Goal: Information Seeking & Learning: Learn about a topic

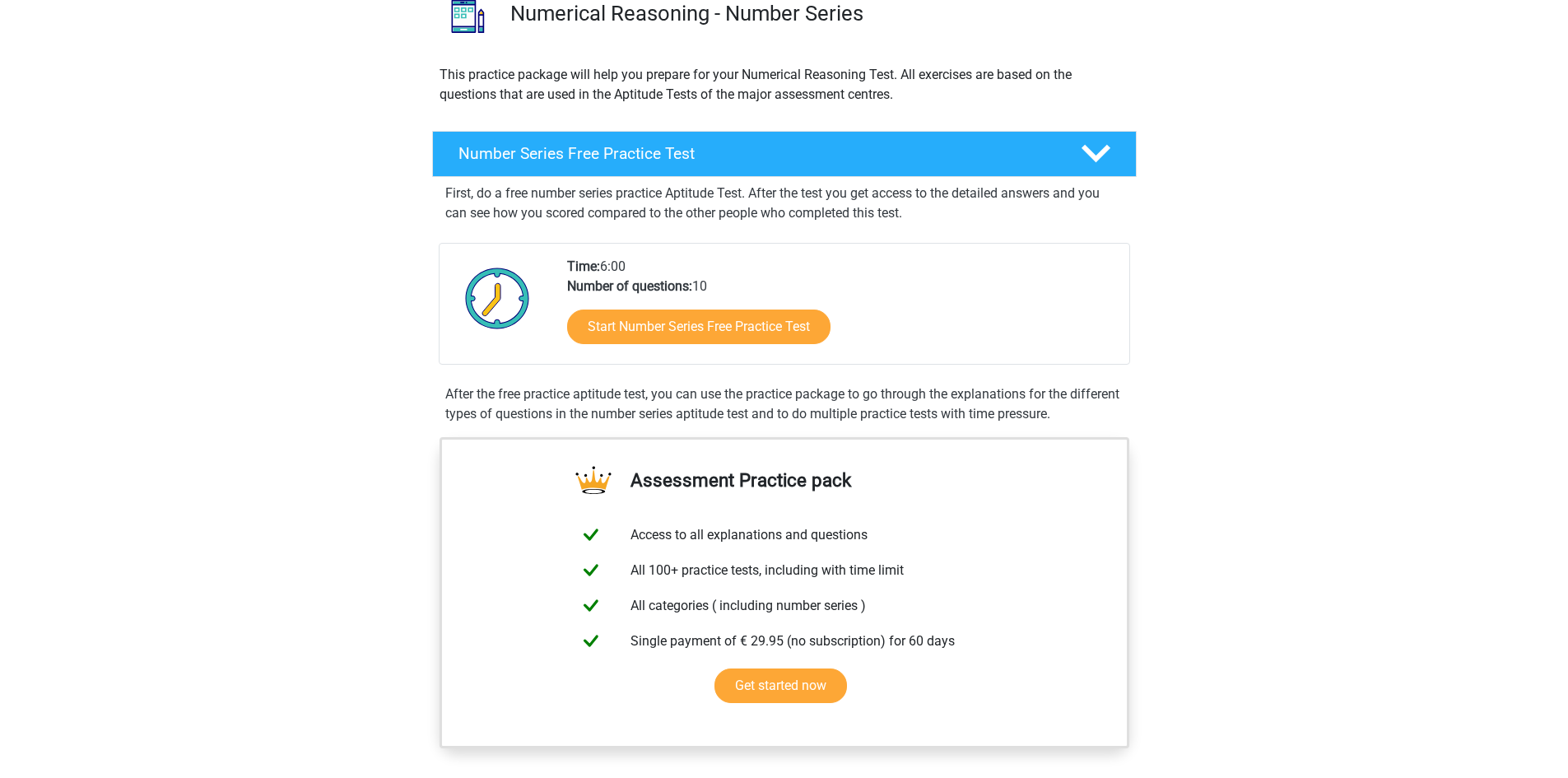
scroll to position [165, 0]
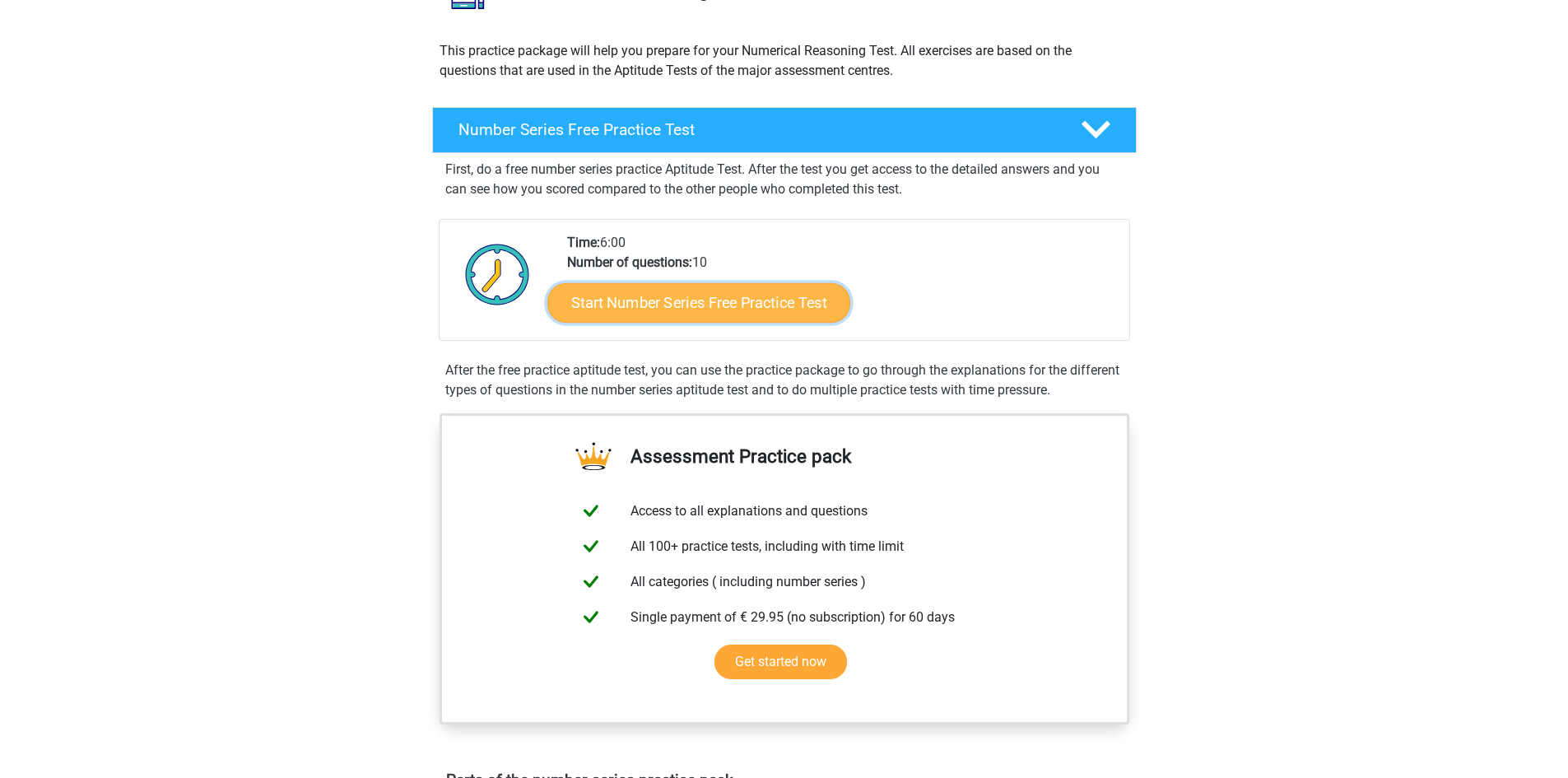
click at [811, 307] on link "Start Number Series Free Practice Test" at bounding box center [699, 302] width 303 height 40
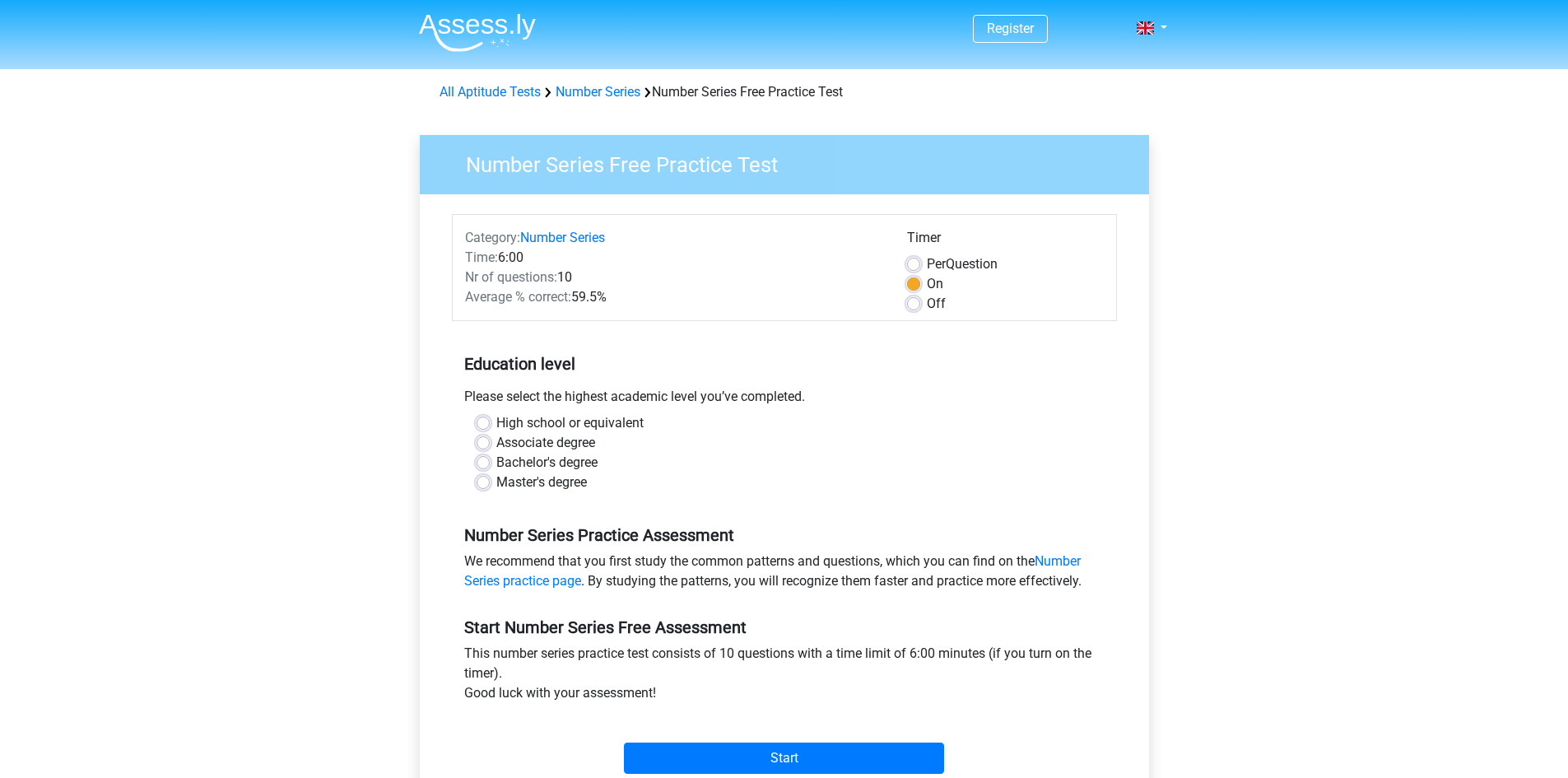
click at [572, 464] on label "Bachelor's degree" at bounding box center [547, 462] width 102 height 20
click at [489, 464] on input "Bachelor's degree" at bounding box center [483, 461] width 14 height 16
radio input "true"
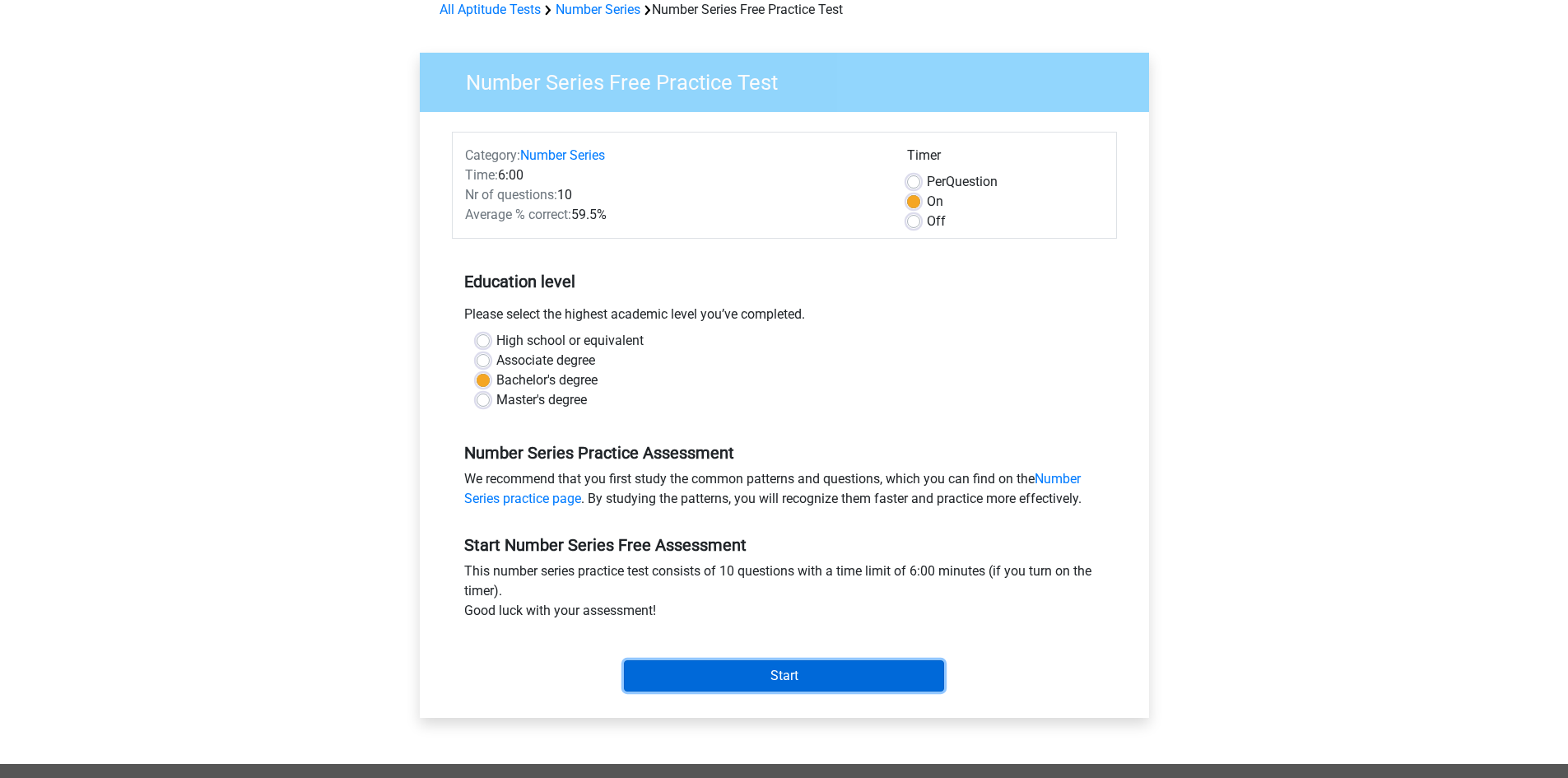
click at [746, 667] on input "Start" at bounding box center [783, 676] width 320 height 32
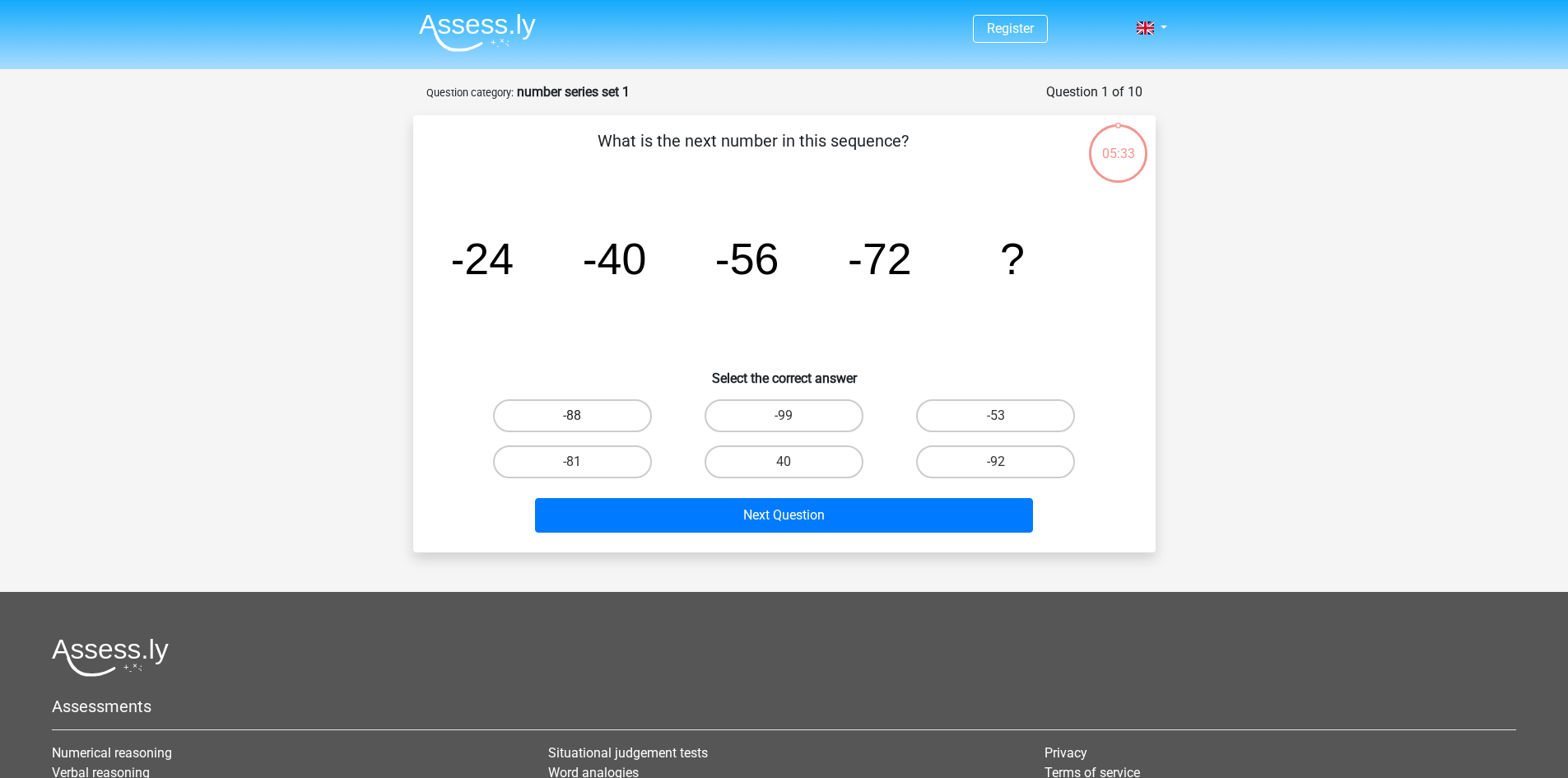
click at [600, 413] on label "-88" at bounding box center [572, 415] width 159 height 33
click at [583, 416] on input "-88" at bounding box center [577, 422] width 11 height 11
radio input "true"
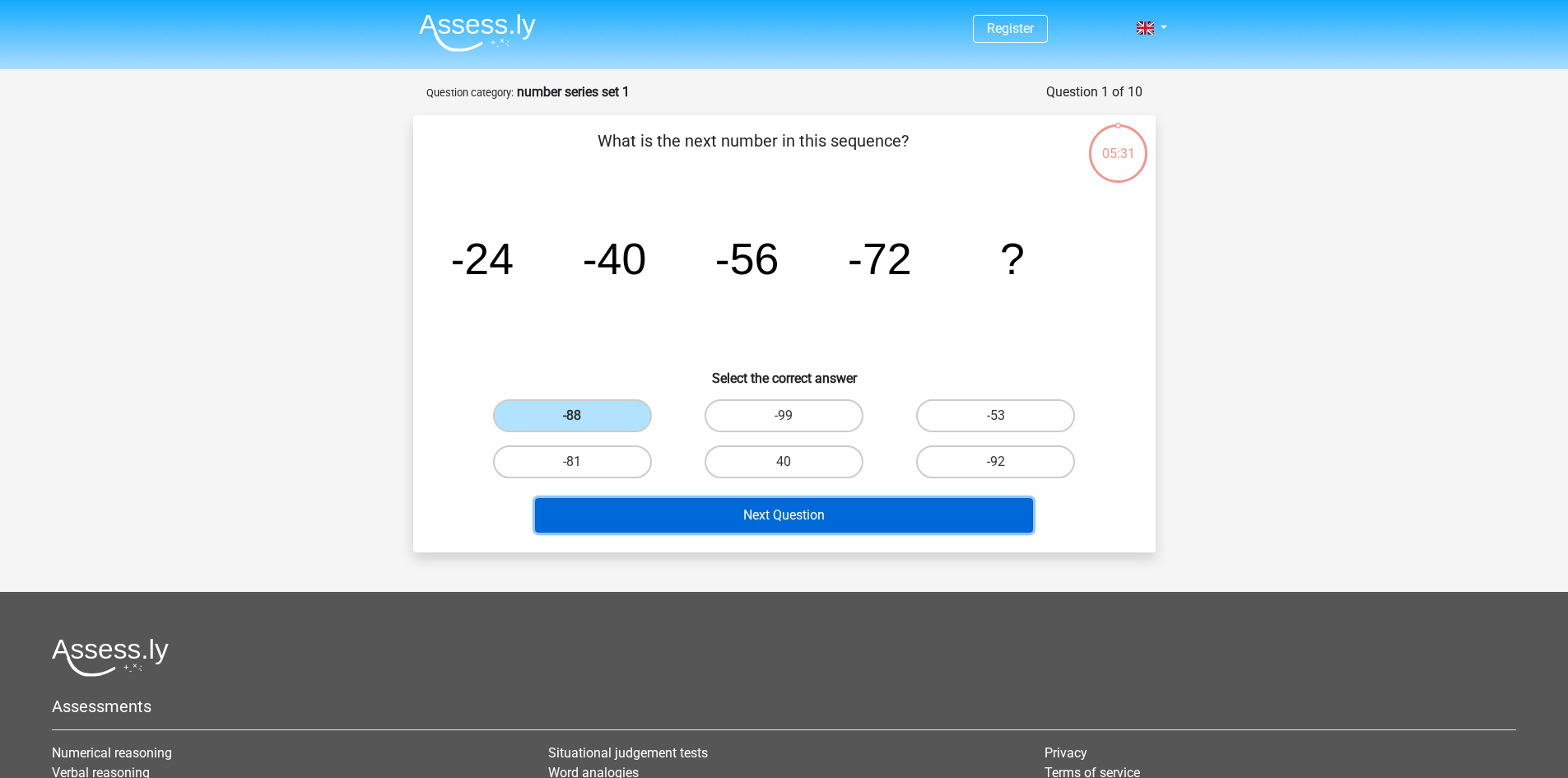
click at [801, 518] on button "Next Question" at bounding box center [783, 515] width 498 height 34
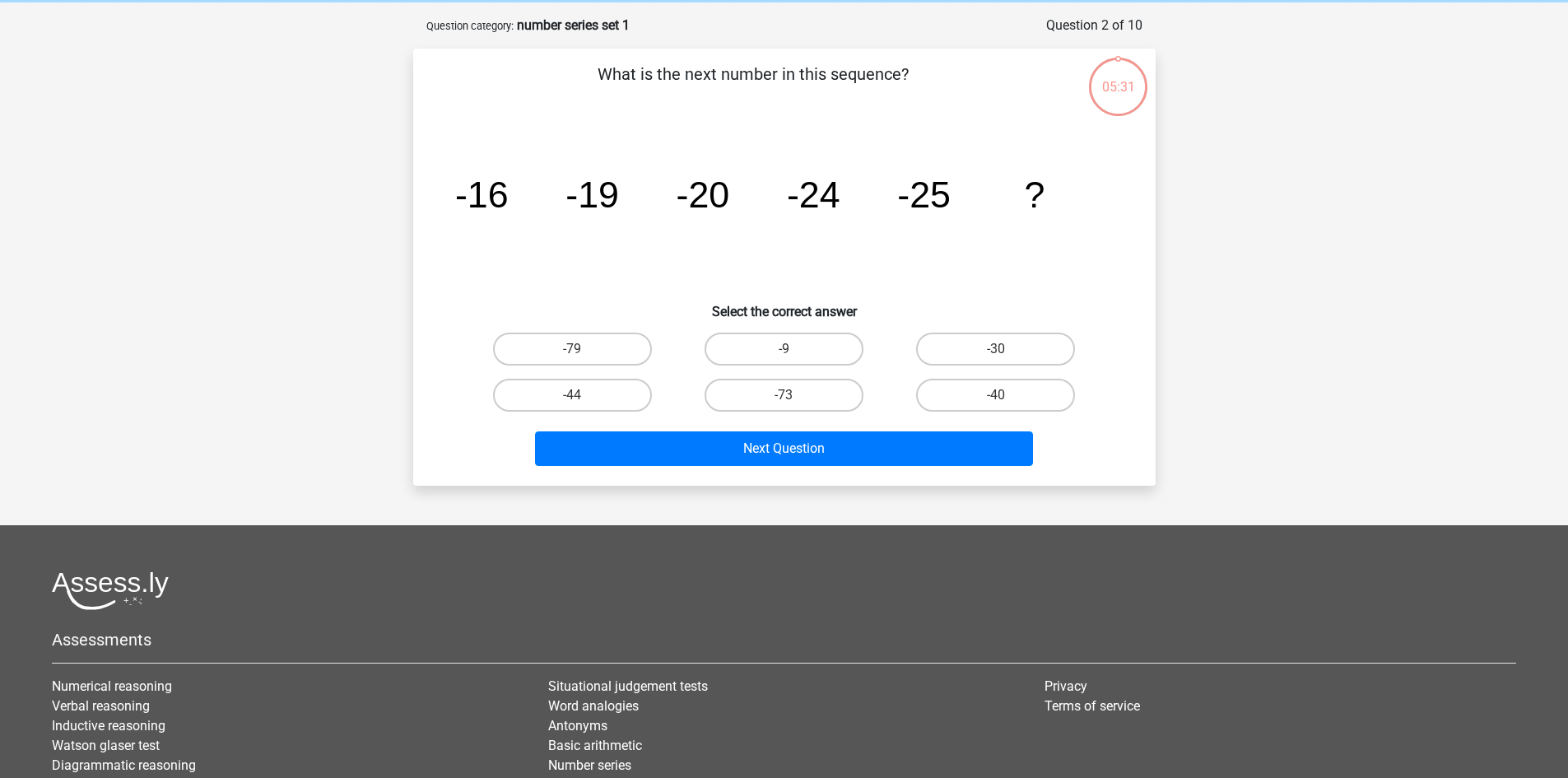
scroll to position [83, 0]
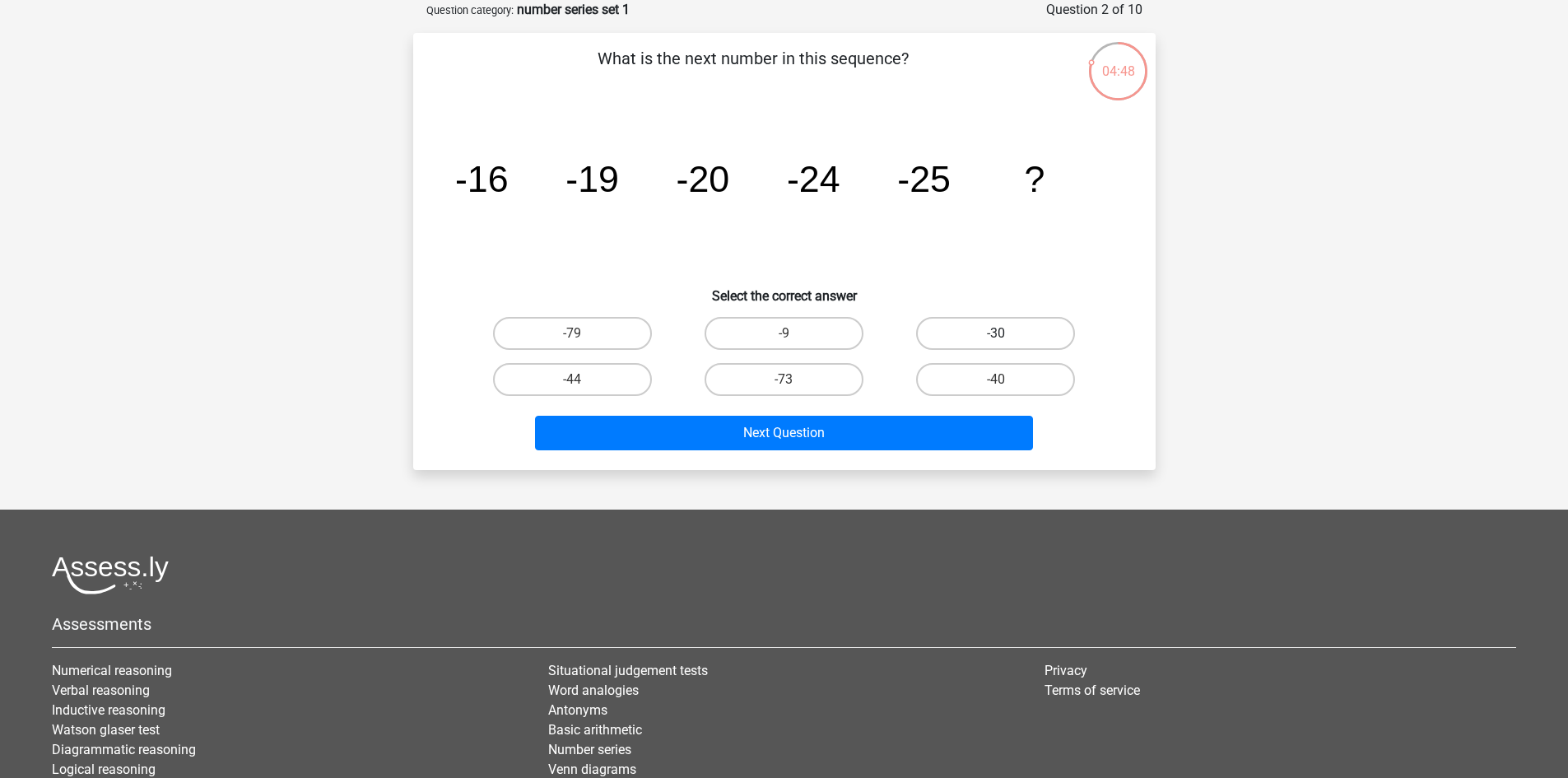
click at [1015, 327] on label "-30" at bounding box center [995, 334] width 159 height 33
click at [1007, 334] on input "-30" at bounding box center [1002, 339] width 11 height 11
radio input "true"
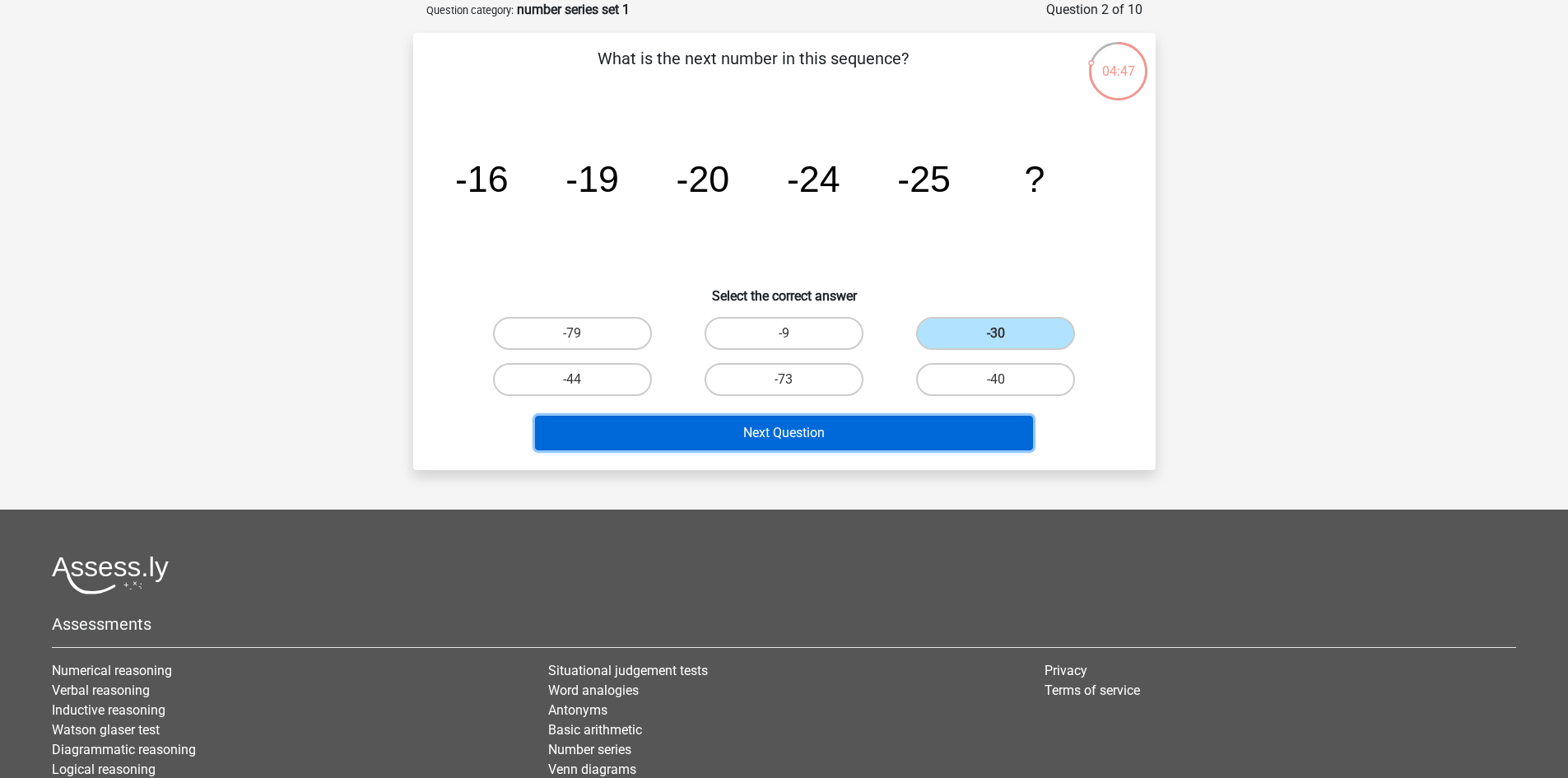
click at [987, 437] on button "Next Question" at bounding box center [783, 433] width 498 height 34
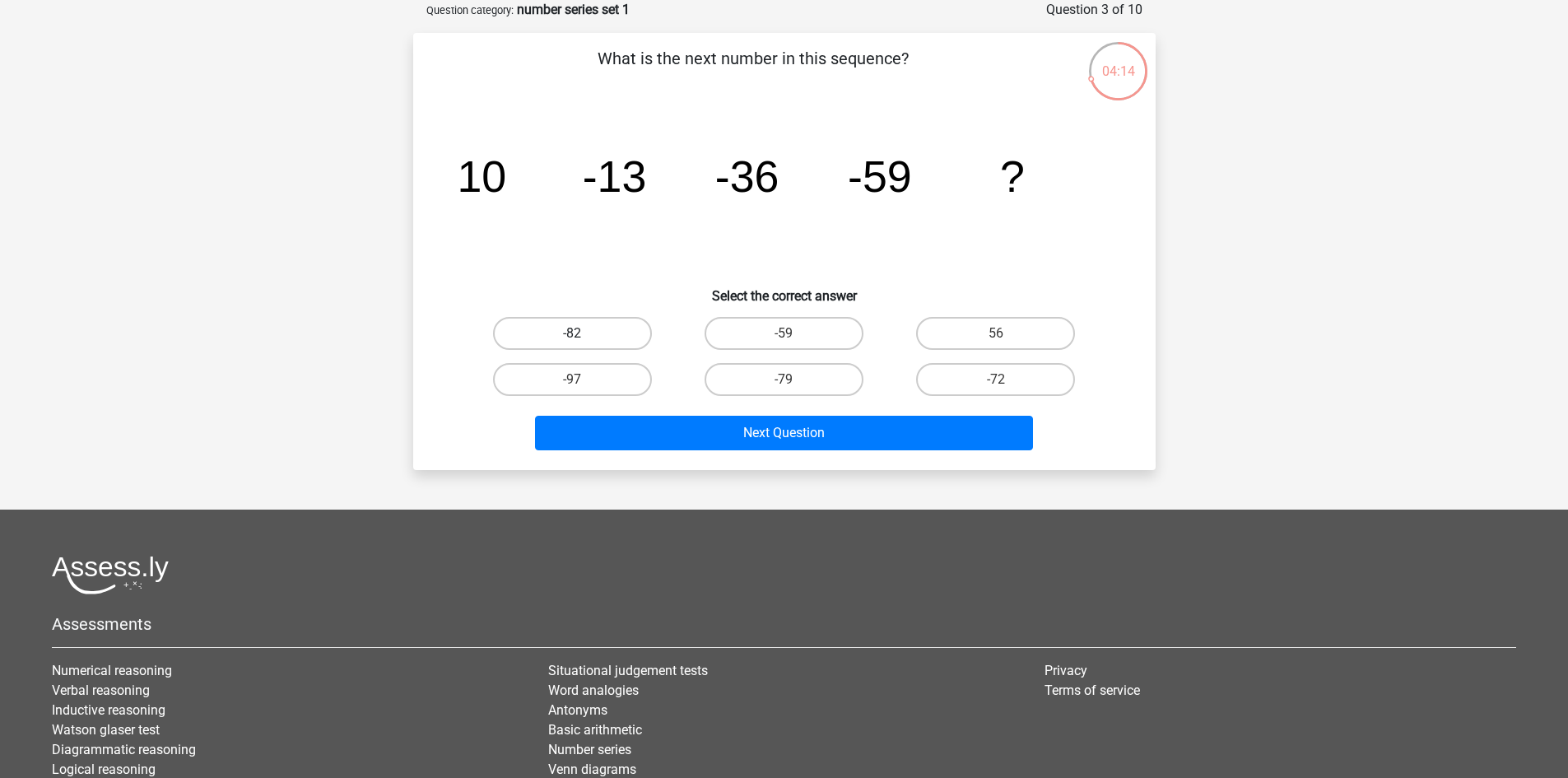
click at [558, 339] on label "-82" at bounding box center [572, 334] width 159 height 33
click at [572, 339] on input "-82" at bounding box center [577, 339] width 11 height 11
radio input "true"
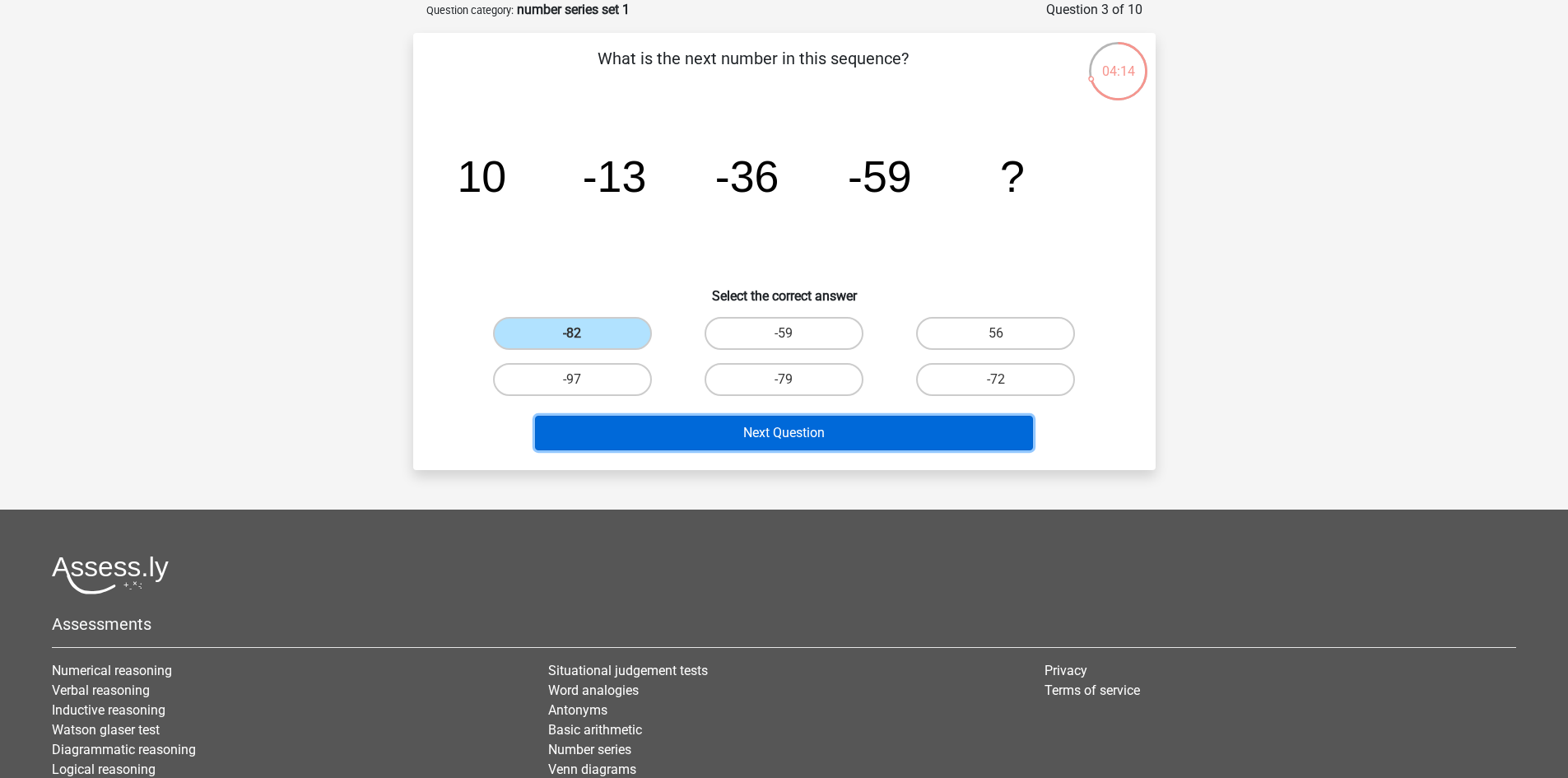
click at [717, 435] on button "Next Question" at bounding box center [783, 433] width 498 height 34
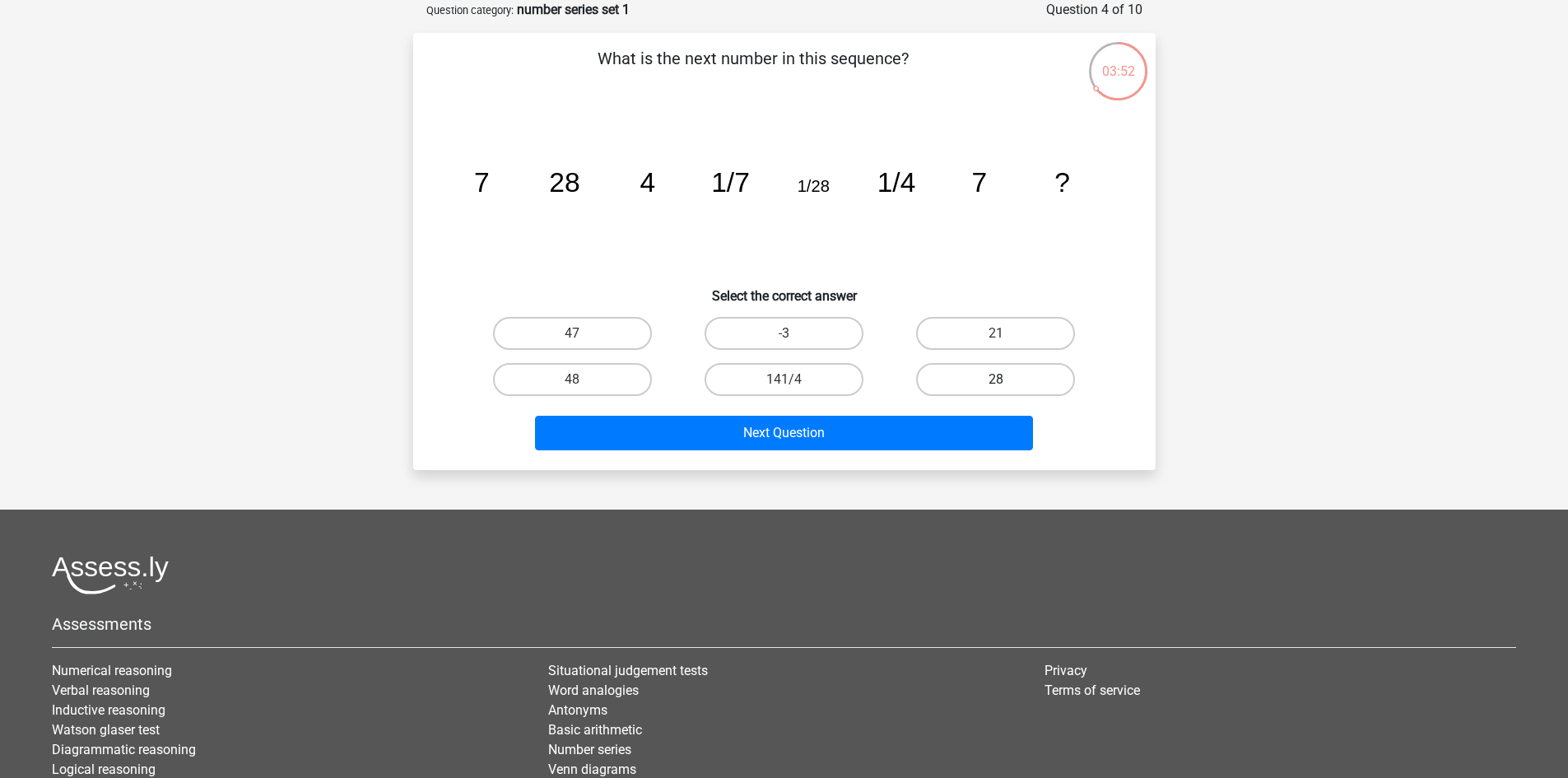
click at [984, 384] on label "28" at bounding box center [995, 379] width 159 height 33
click at [996, 384] on input "28" at bounding box center [1002, 385] width 11 height 11
radio input "true"
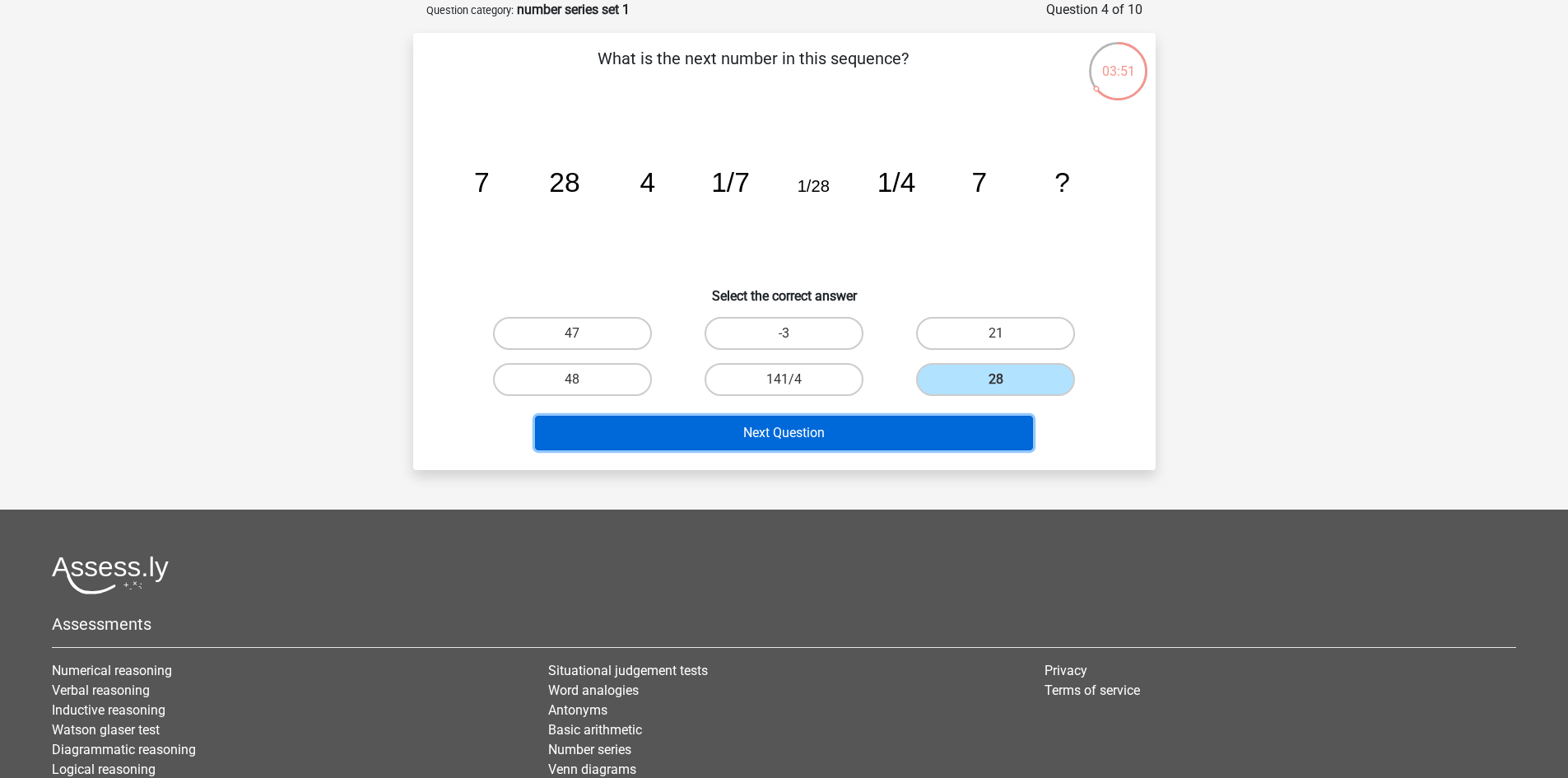
click at [964, 420] on button "Next Question" at bounding box center [783, 433] width 498 height 34
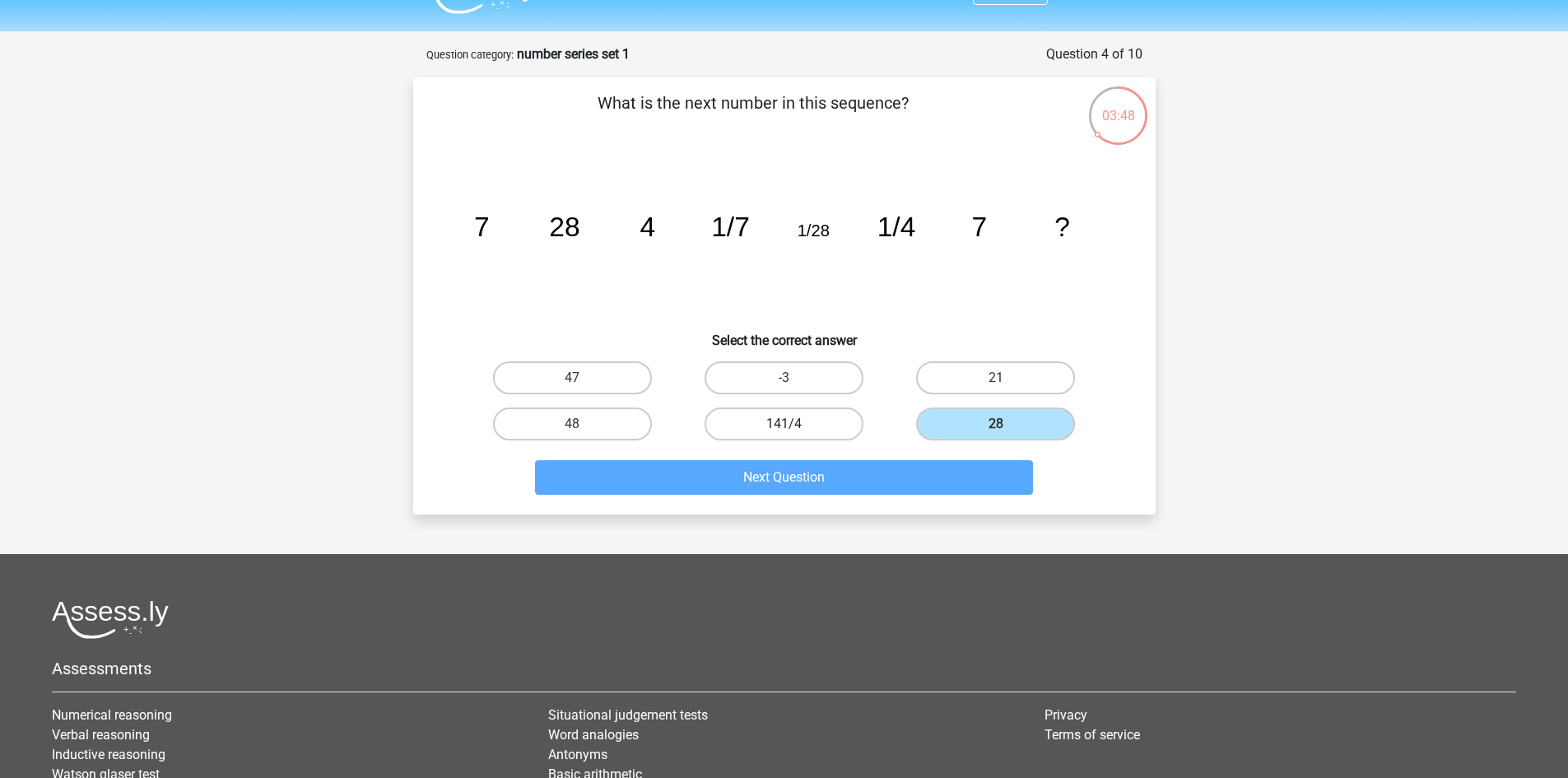
scroll to position [0, 0]
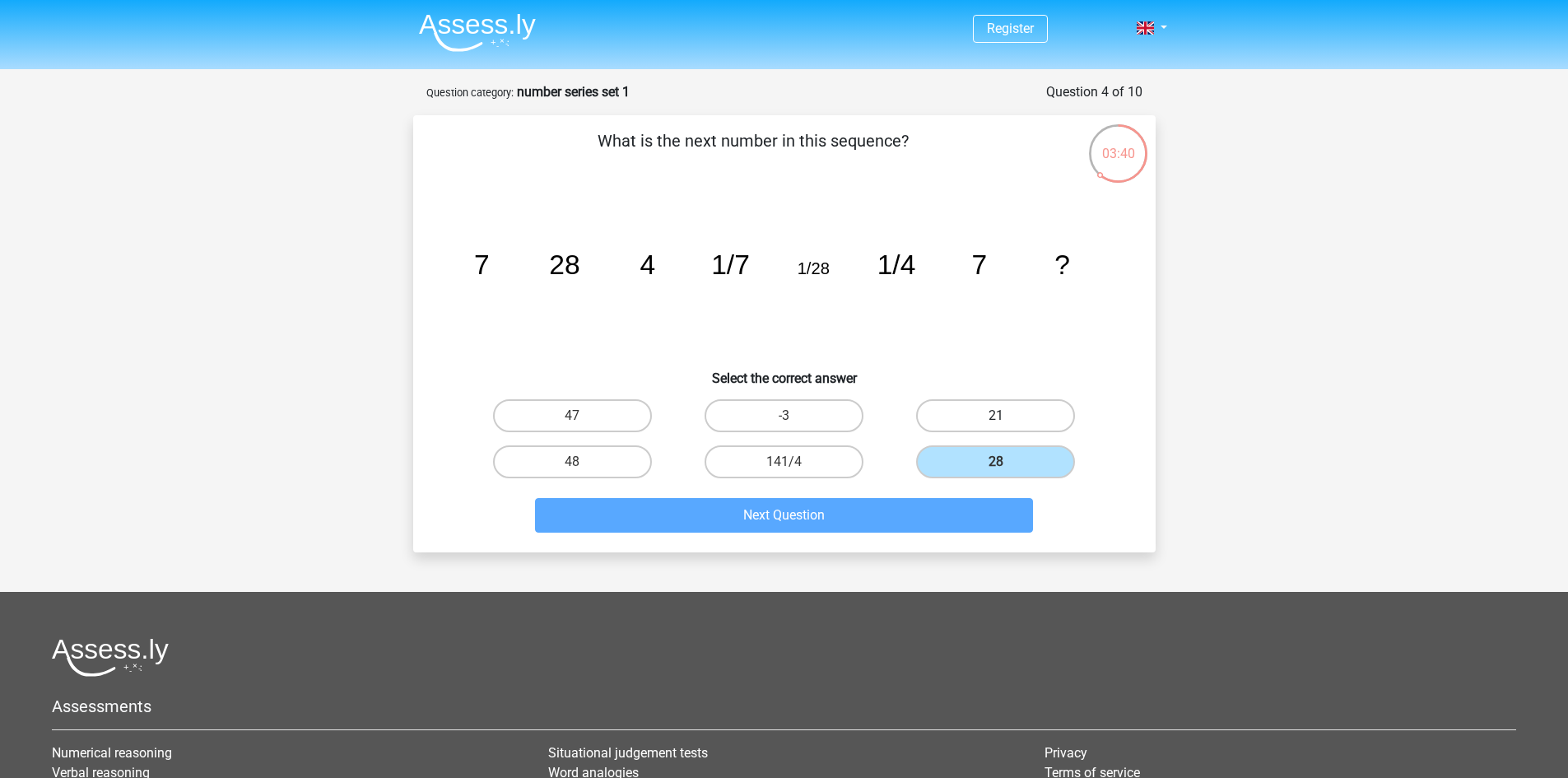
click at [973, 417] on label "21" at bounding box center [995, 415] width 159 height 33
click at [996, 417] on input "21" at bounding box center [1002, 422] width 11 height 11
radio input "true"
click at [773, 460] on label "141/4" at bounding box center [783, 462] width 159 height 33
click at [784, 462] on input "141/4" at bounding box center [789, 467] width 11 height 11
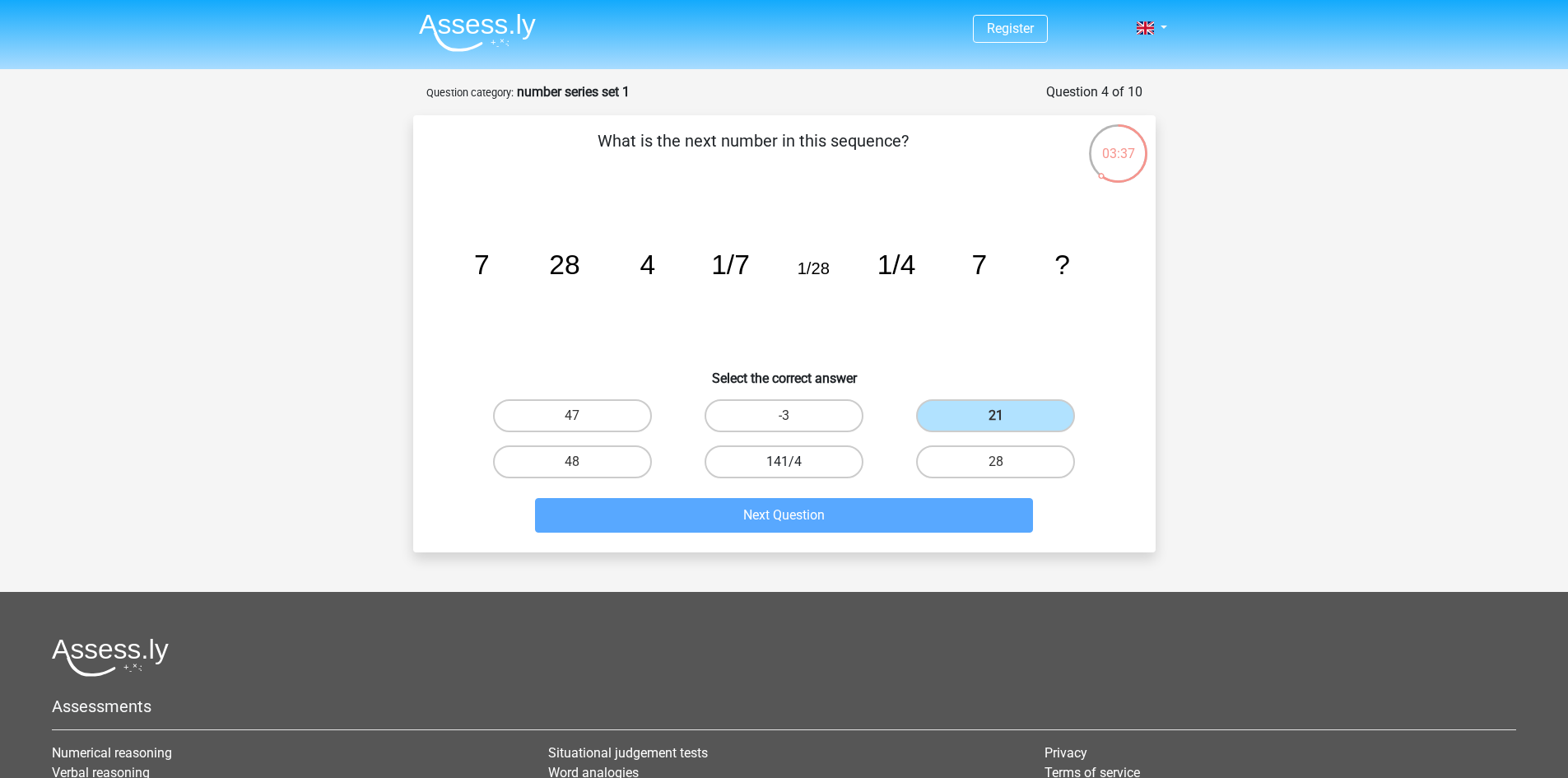
radio input "true"
click at [595, 423] on label "47" at bounding box center [572, 415] width 159 height 33
click at [583, 423] on input "47" at bounding box center [577, 422] width 11 height 11
radio input "true"
click at [603, 470] on label "48" at bounding box center [572, 462] width 159 height 33
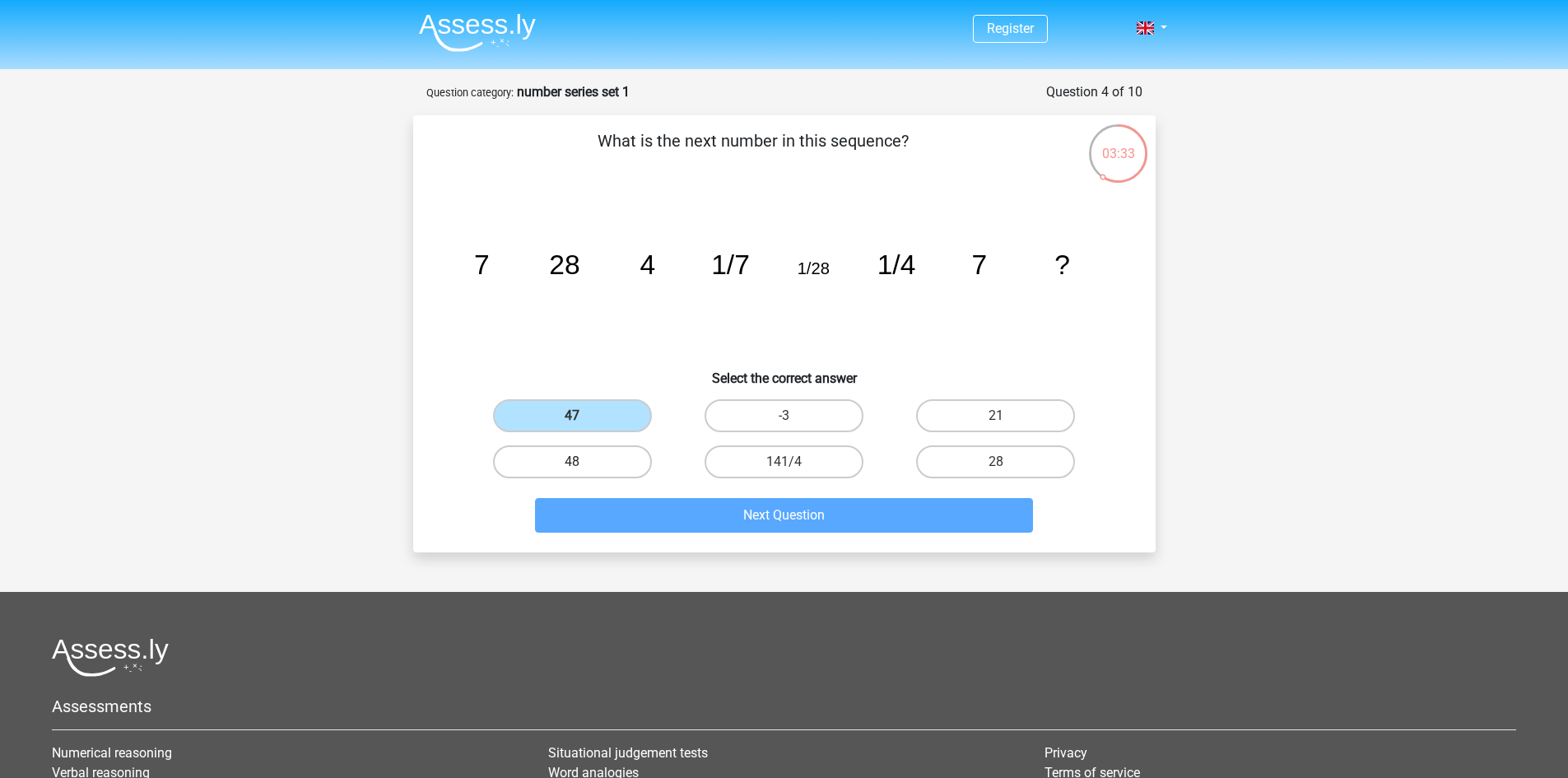
click at [583, 470] on input "48" at bounding box center [577, 467] width 11 height 11
radio input "true"
click at [1017, 452] on label "28" at bounding box center [995, 462] width 159 height 33
click at [1007, 462] on input "28" at bounding box center [1002, 467] width 11 height 11
radio input "true"
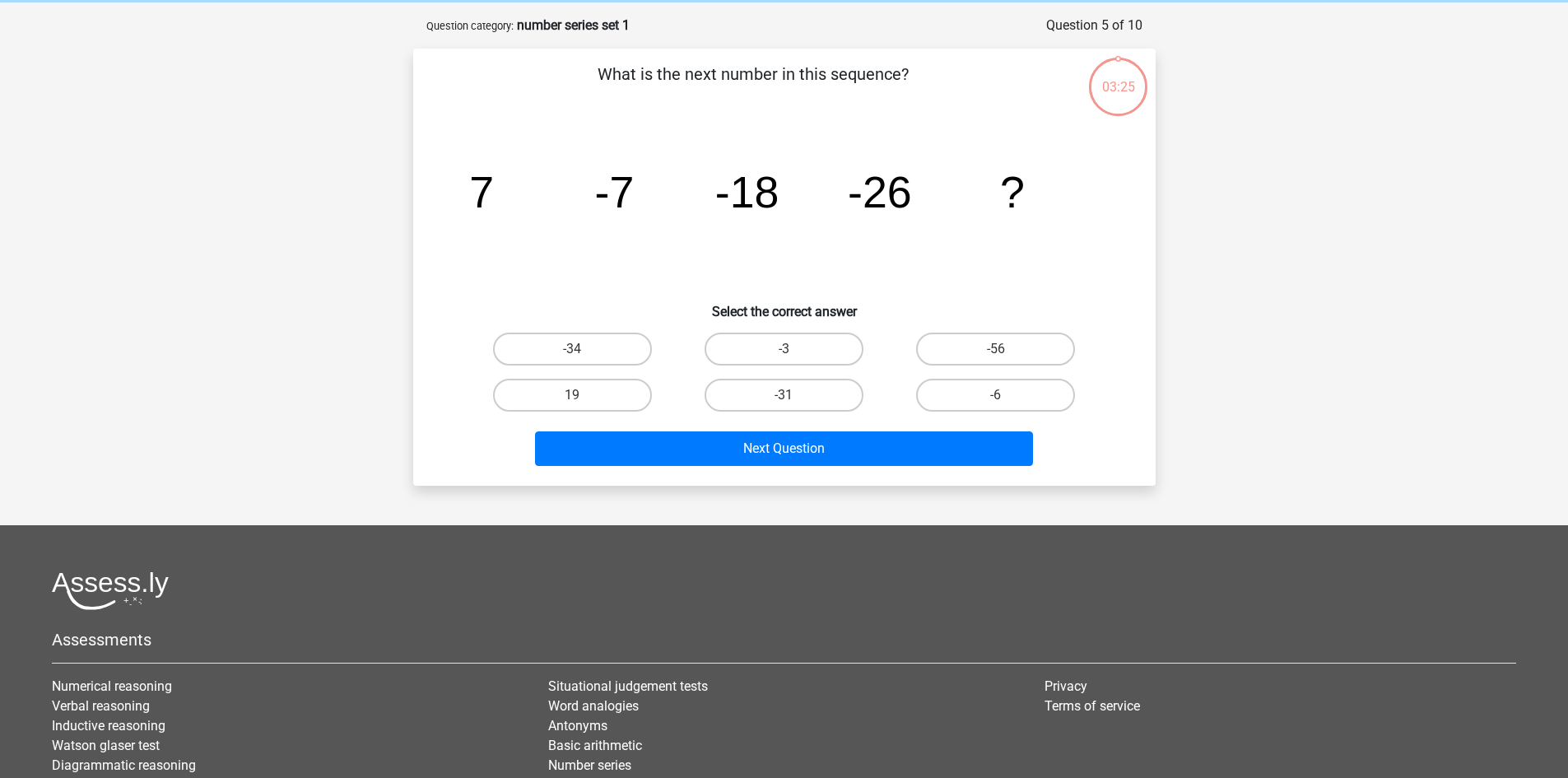
scroll to position [83, 0]
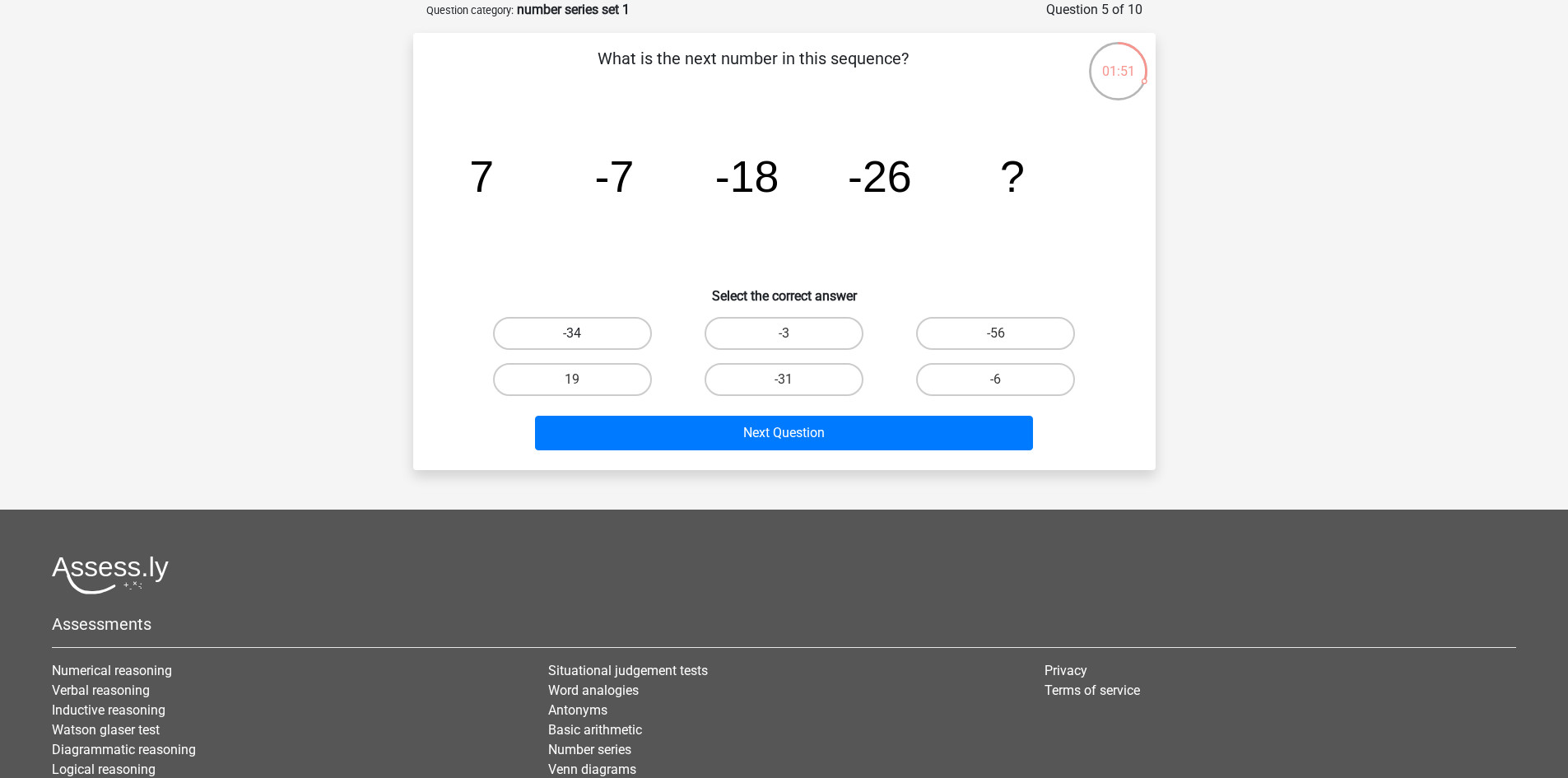
click at [561, 330] on label "-34" at bounding box center [572, 334] width 159 height 33
click at [572, 334] on input "-34" at bounding box center [577, 339] width 11 height 11
radio input "true"
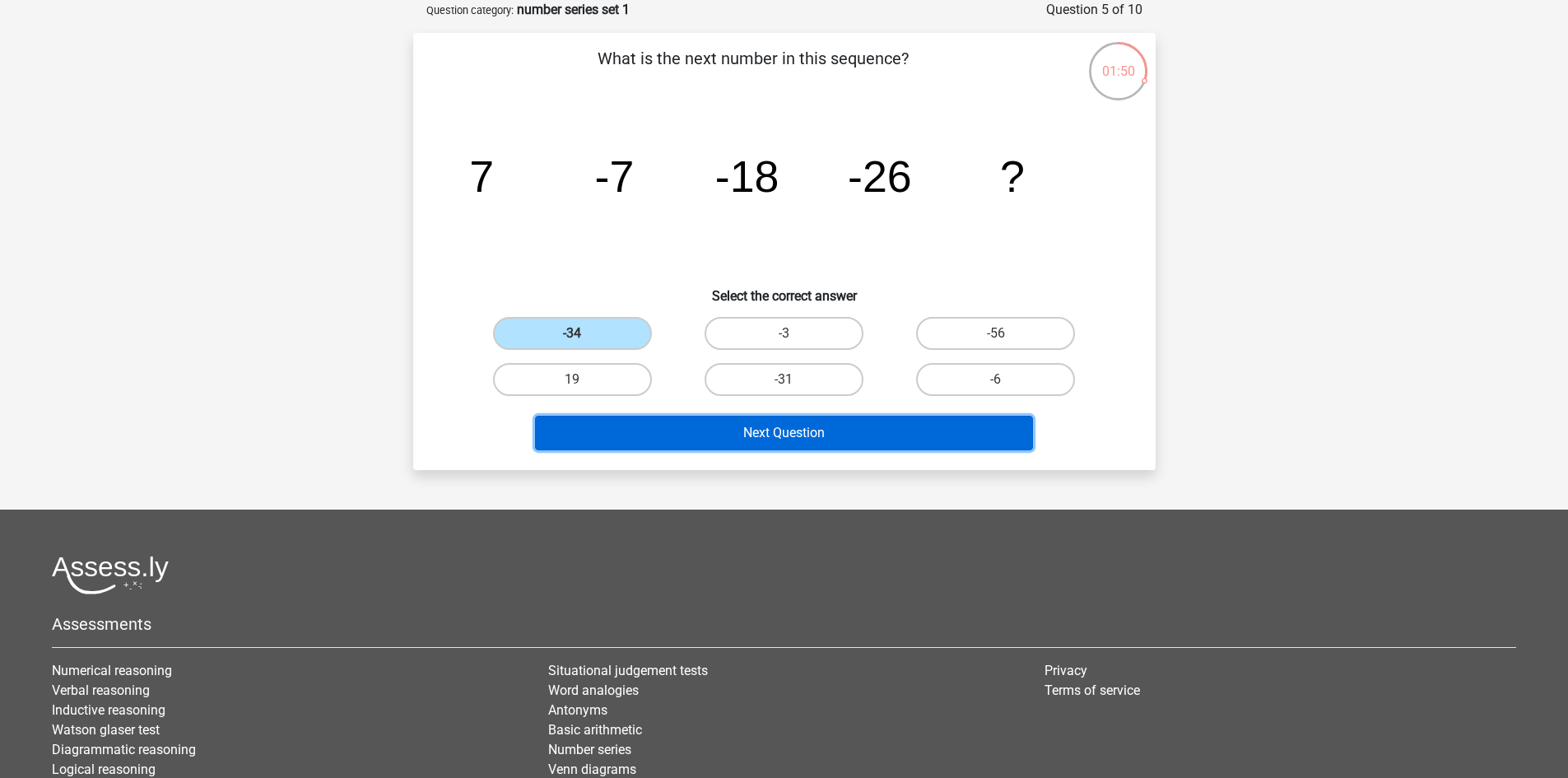
click at [668, 435] on button "Next Question" at bounding box center [783, 433] width 498 height 34
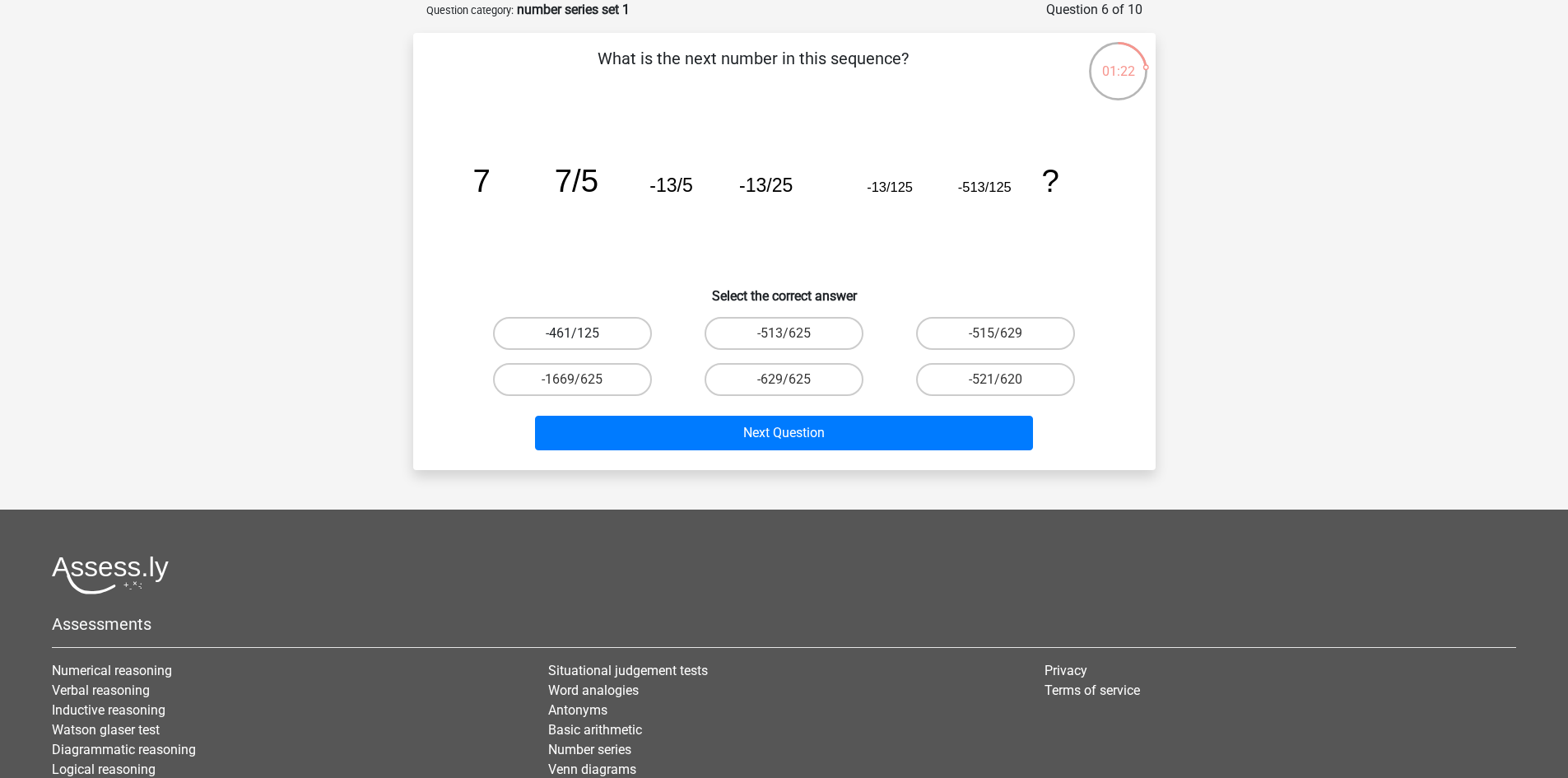
click at [596, 328] on label "-461/125" at bounding box center [572, 334] width 159 height 33
click at [583, 334] on input "-461/125" at bounding box center [577, 339] width 11 height 11
radio input "true"
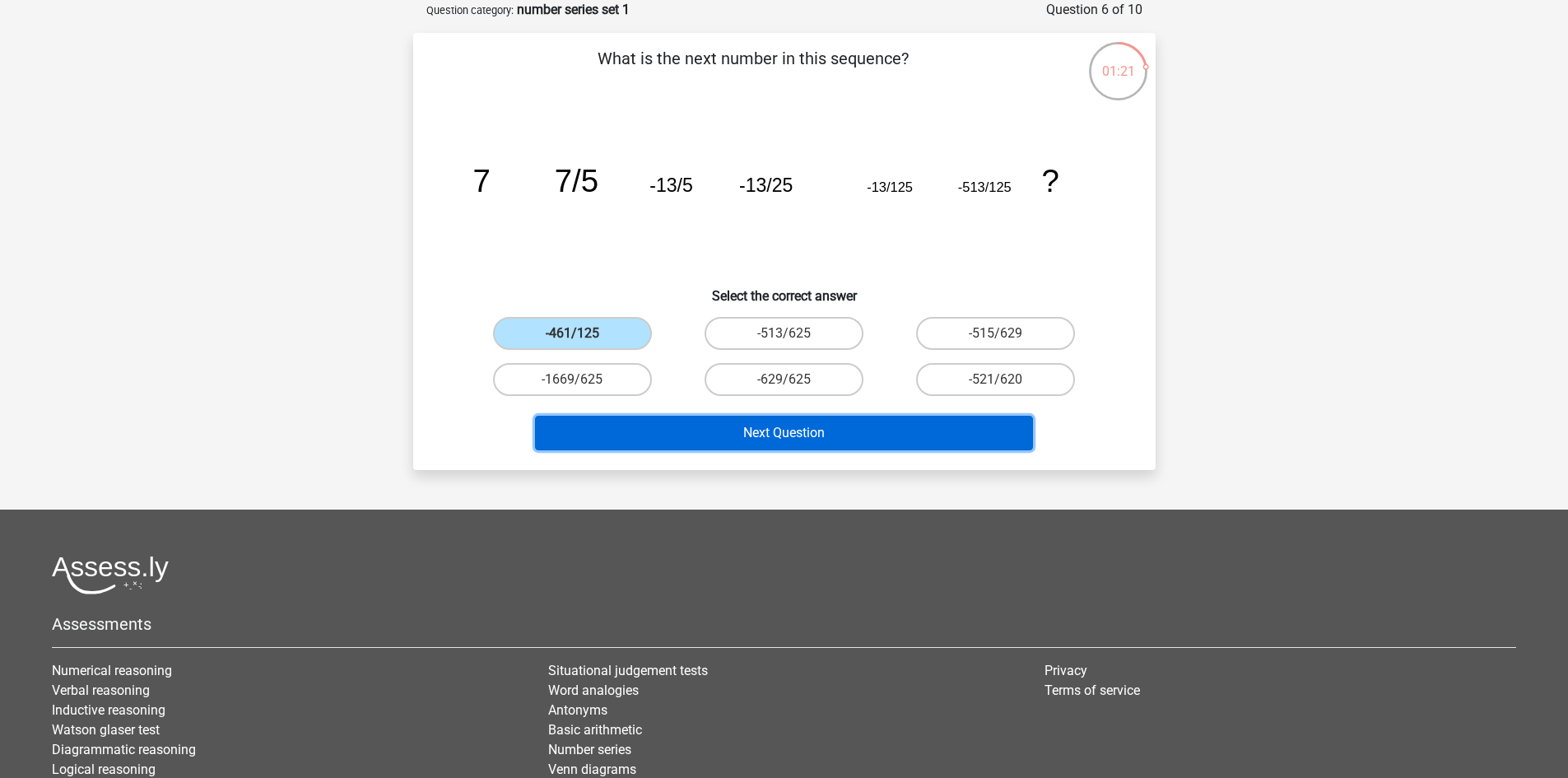
click at [673, 423] on button "Next Question" at bounding box center [783, 433] width 498 height 34
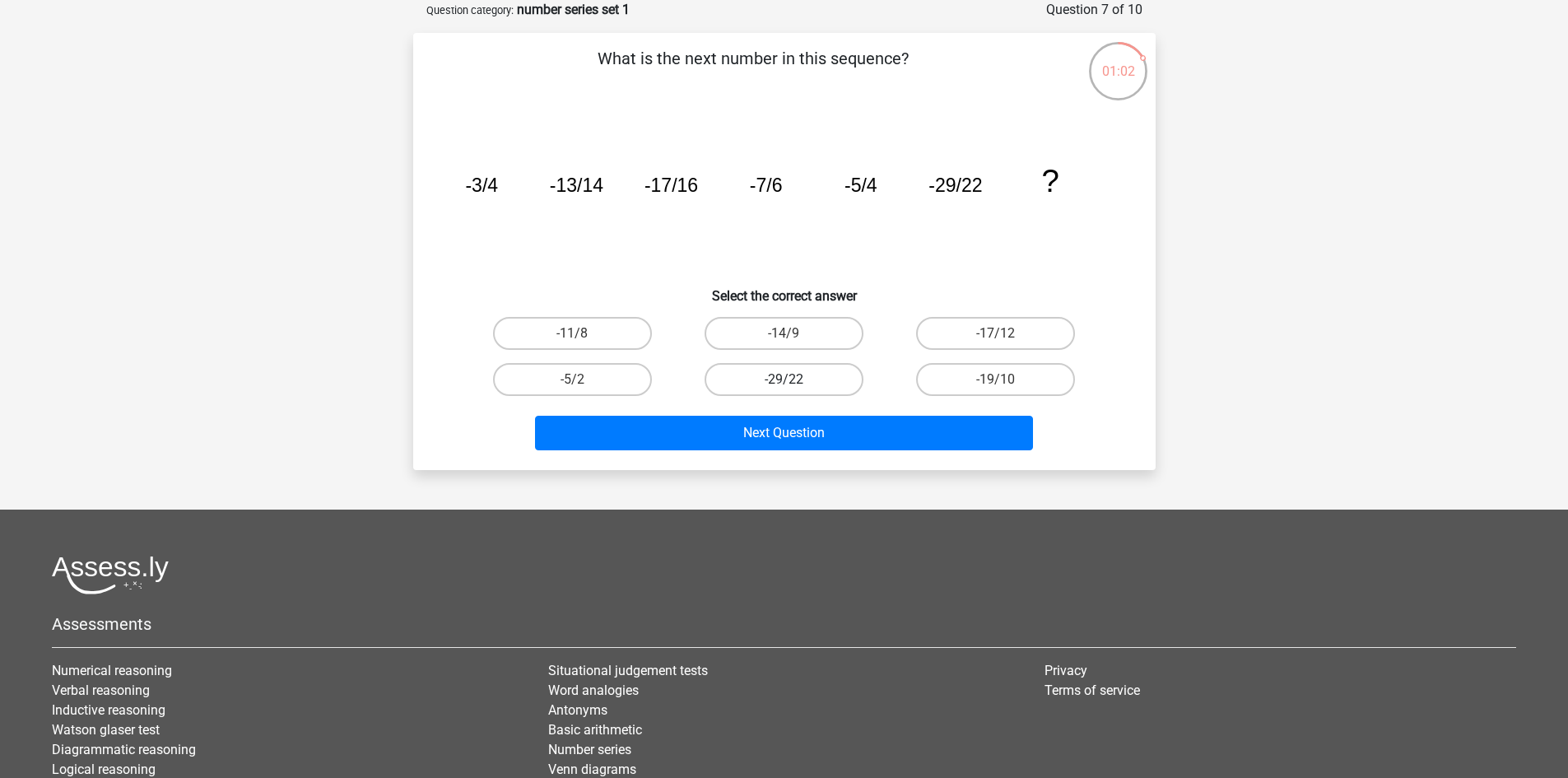
click at [828, 392] on label "-29/22" at bounding box center [783, 379] width 159 height 33
click at [794, 390] on input "-29/22" at bounding box center [789, 385] width 11 height 11
radio input "true"
drag, startPoint x: 944, startPoint y: 374, endPoint x: 966, endPoint y: 430, distance: 60.2
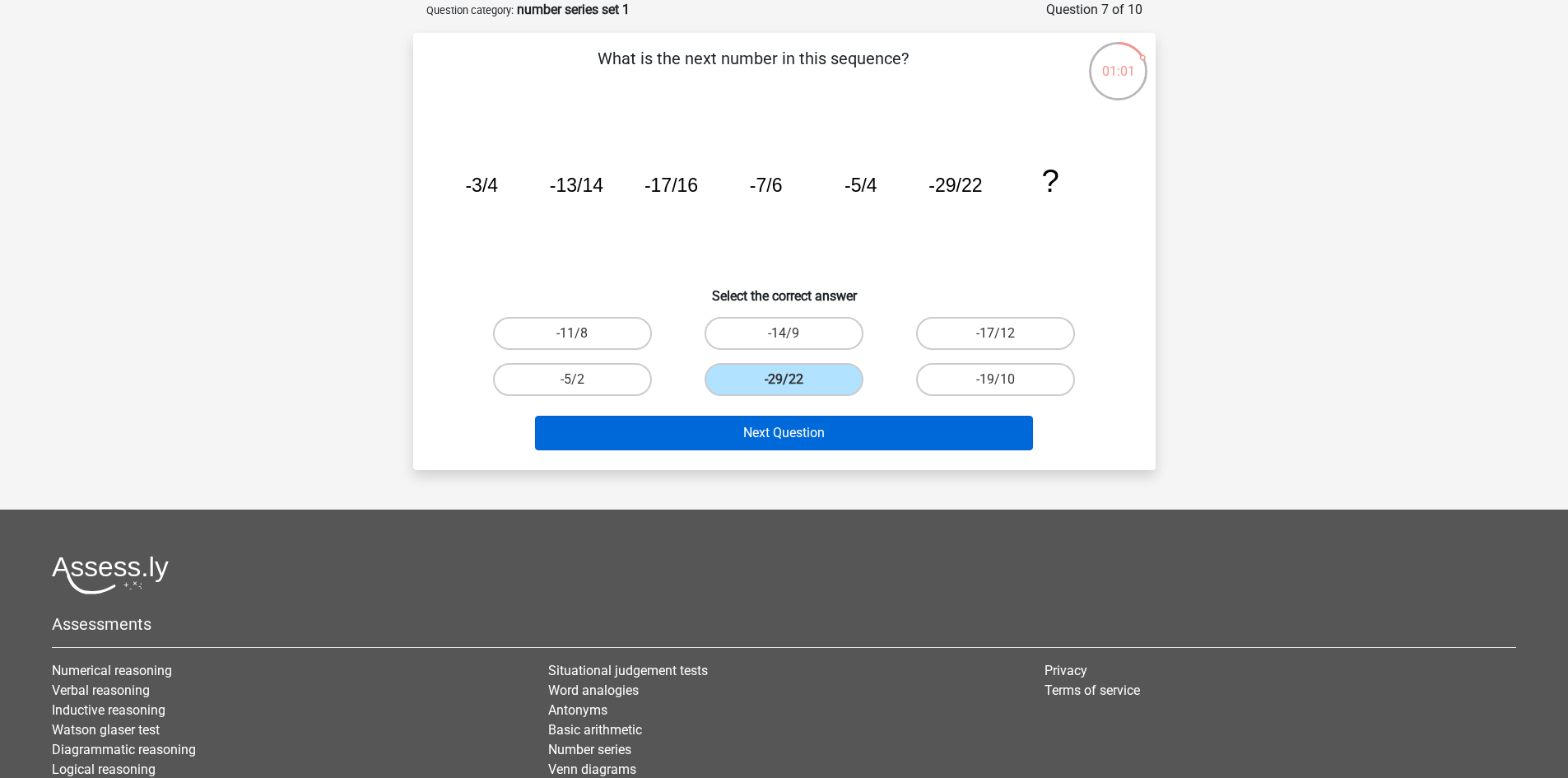
click at [946, 378] on label "-19/10" at bounding box center [995, 379] width 159 height 33
click at [996, 380] on input "-19/10" at bounding box center [1002, 385] width 11 height 11
radio input "true"
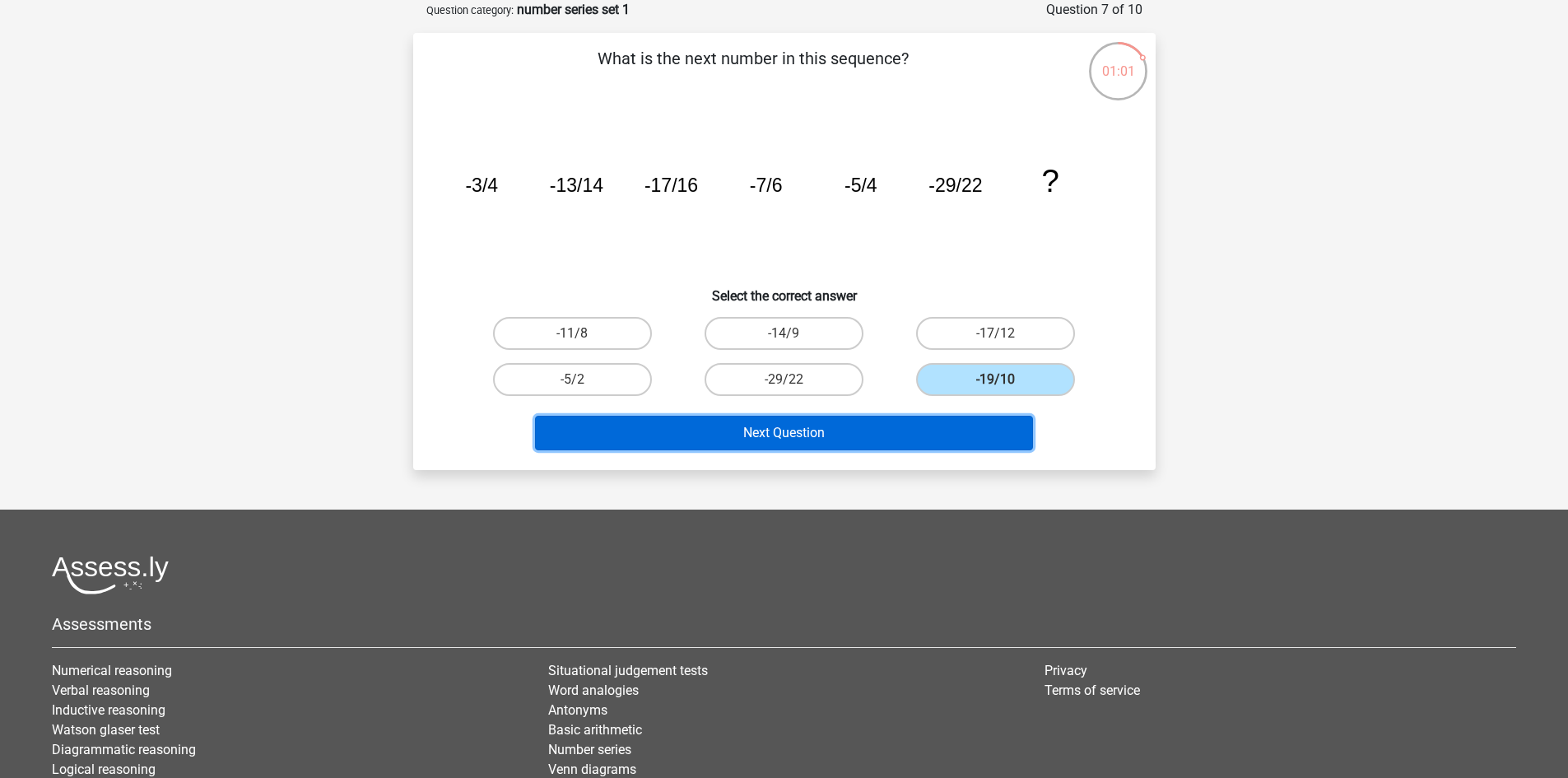
click at [966, 430] on button "Next Question" at bounding box center [783, 433] width 498 height 34
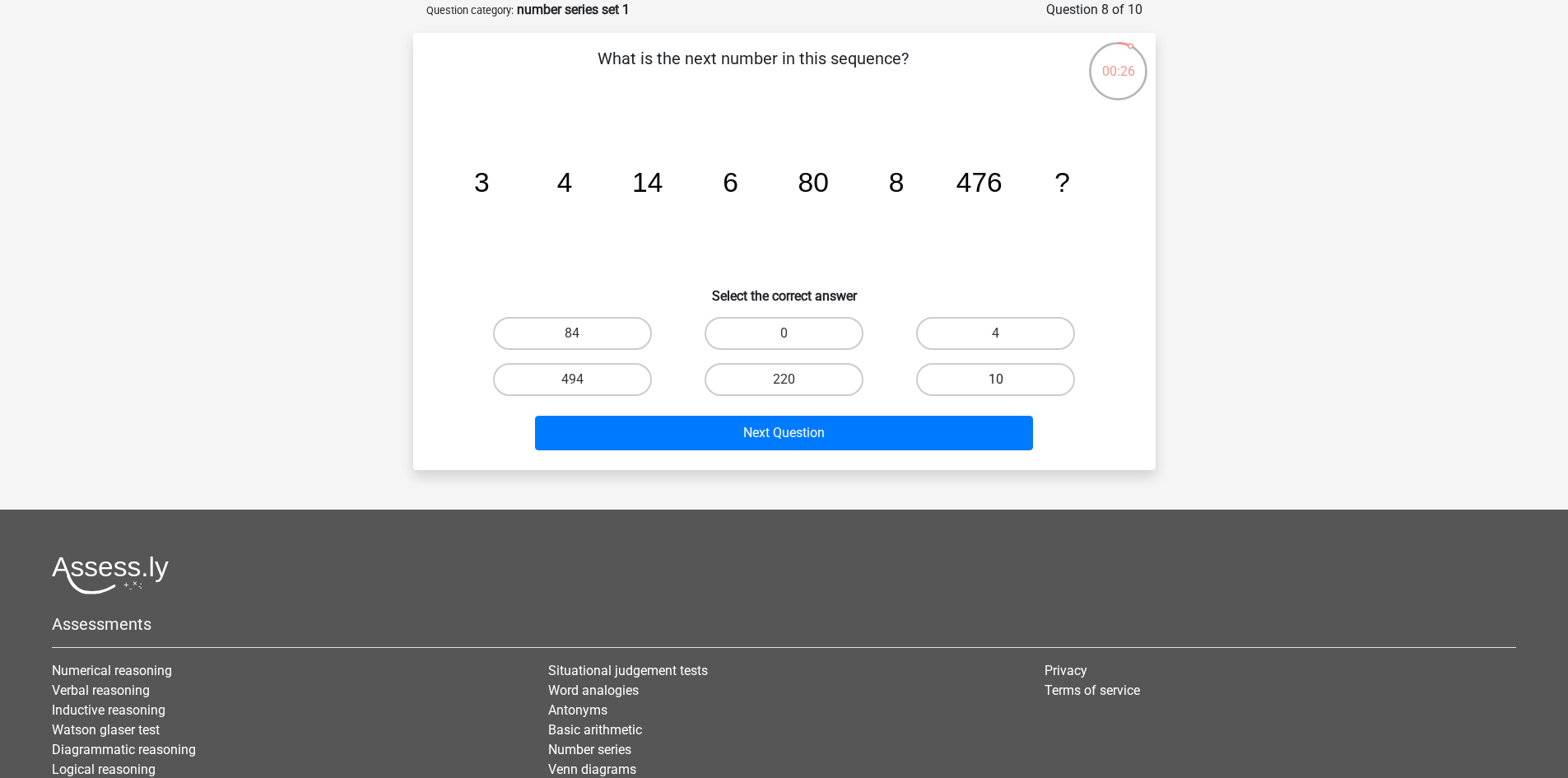
click at [1059, 375] on label "10" at bounding box center [995, 379] width 159 height 33
click at [1007, 380] on input "10" at bounding box center [1002, 385] width 11 height 11
radio input "true"
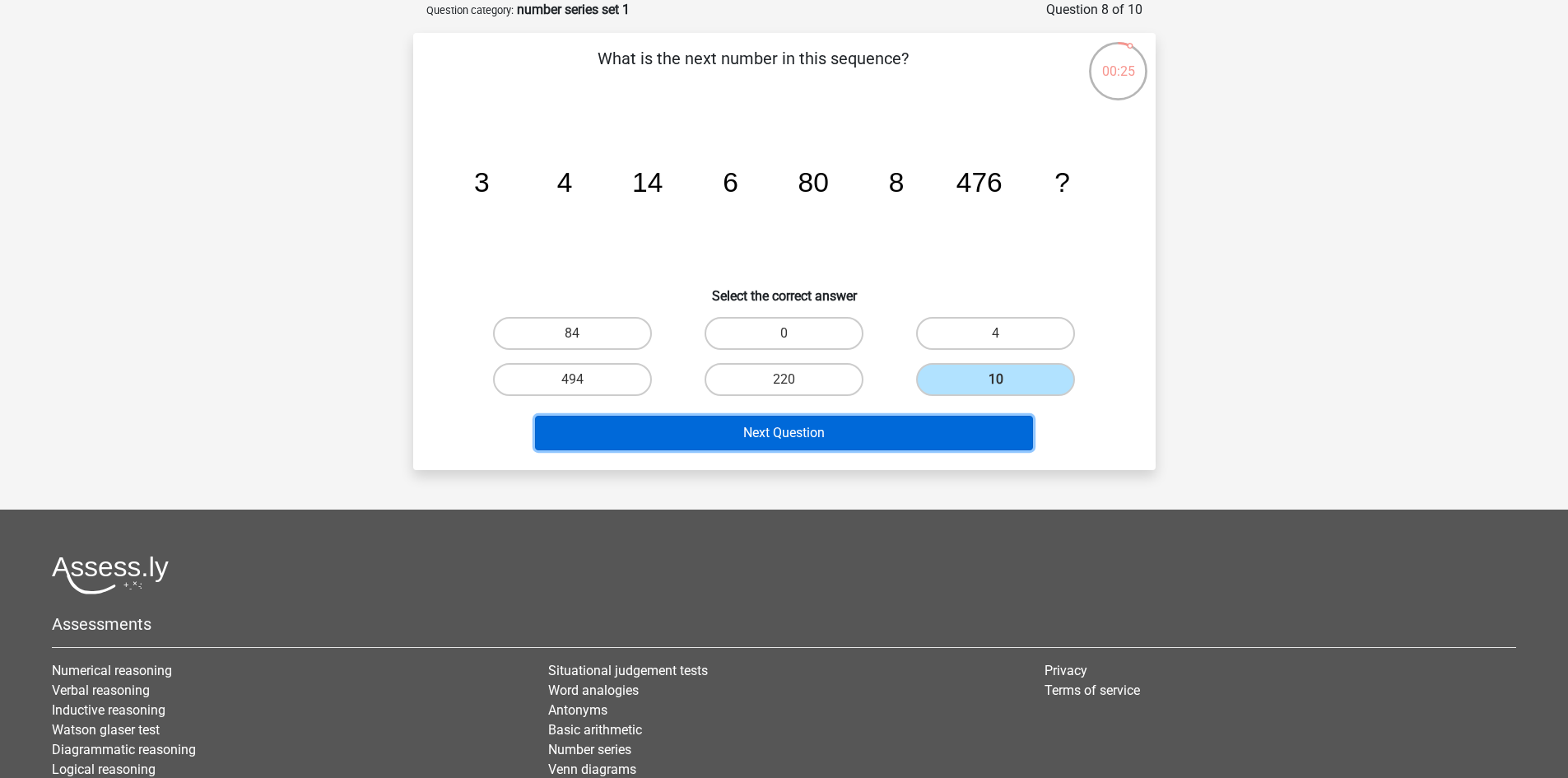
click at [1005, 427] on button "Next Question" at bounding box center [783, 433] width 498 height 34
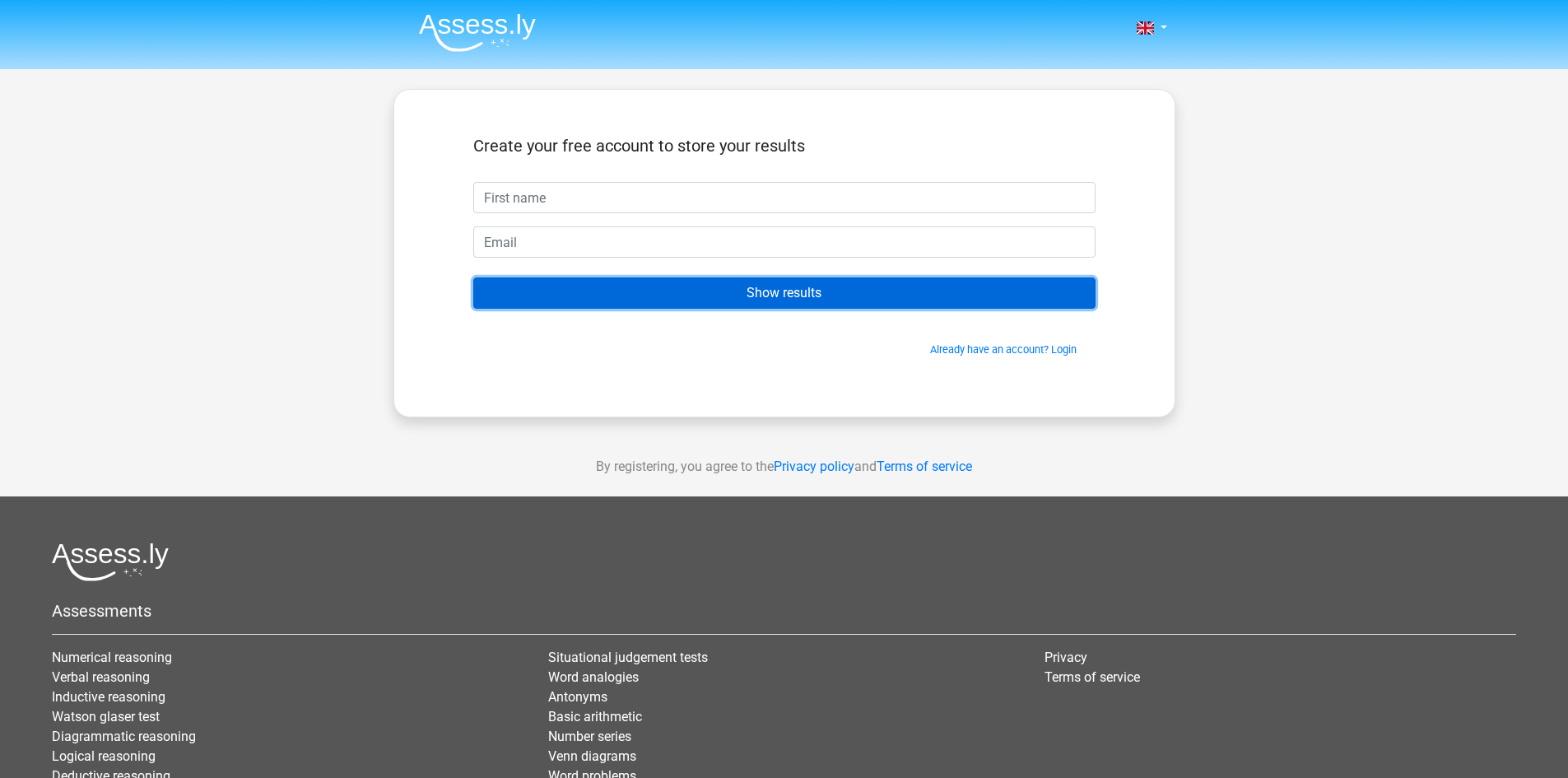
click at [824, 303] on input "Show results" at bounding box center [784, 293] width 623 height 32
